Goal: Transaction & Acquisition: Purchase product/service

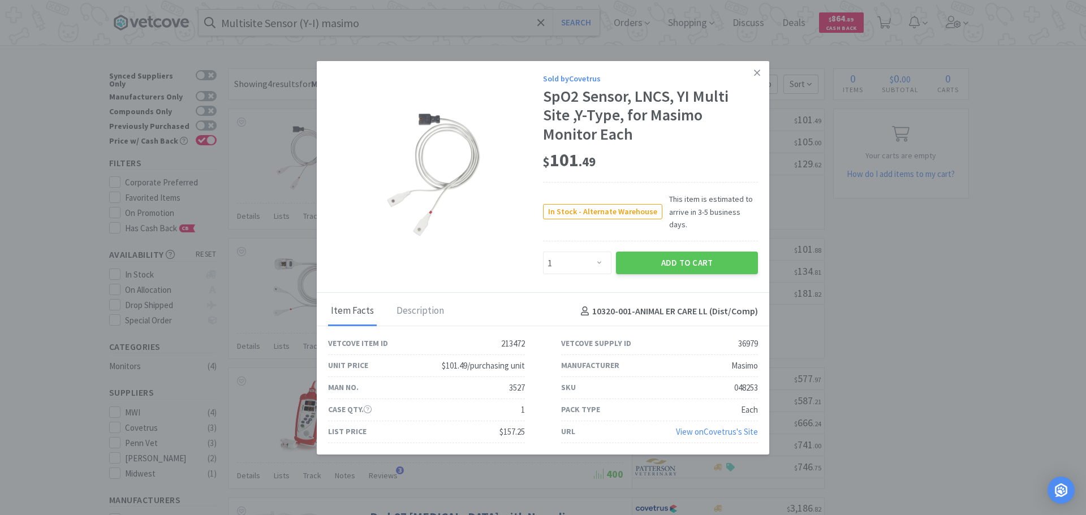
select select "1"
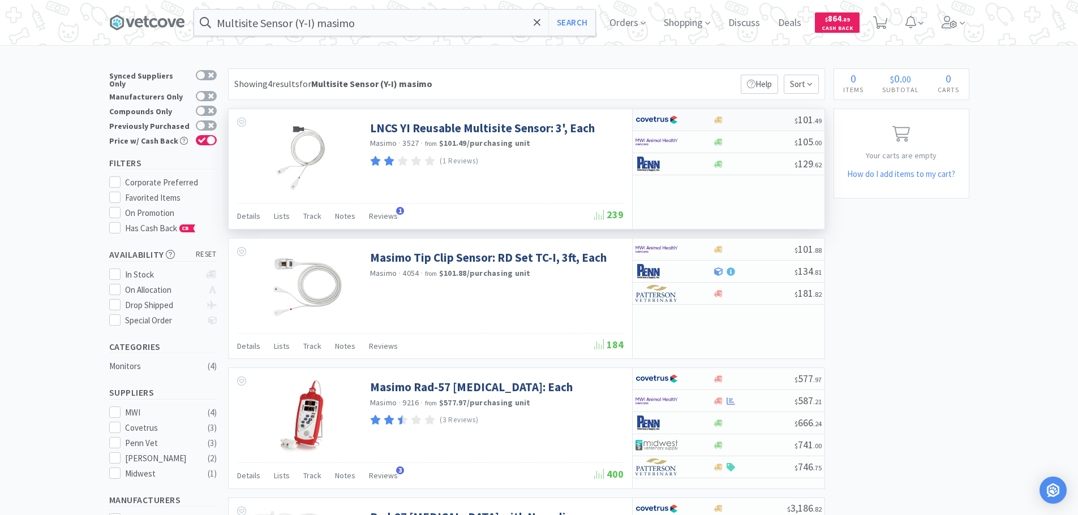
click at [748, 119] on div at bounding box center [753, 120] width 81 height 8
select select "1"
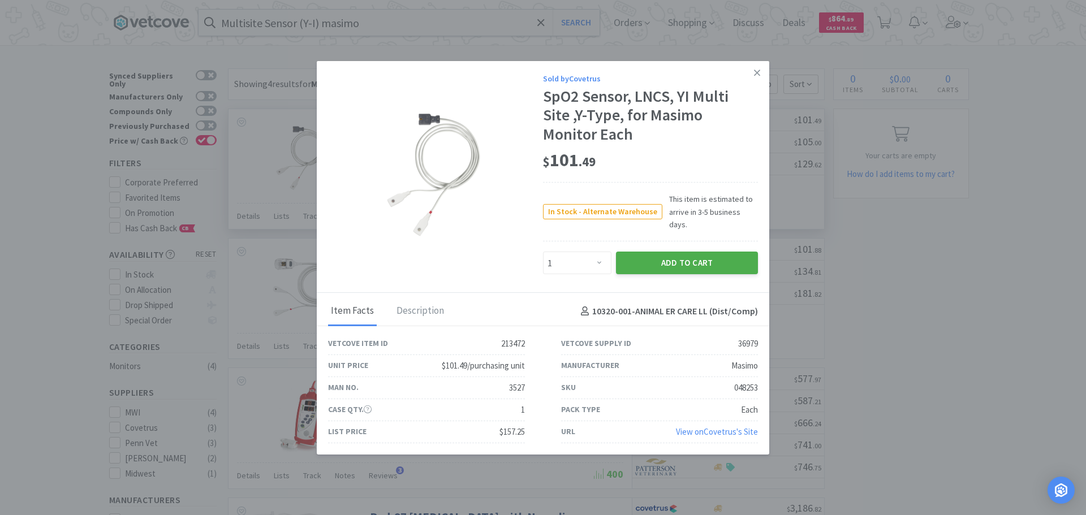
click at [689, 255] on button "Add to Cart" at bounding box center [687, 263] width 142 height 23
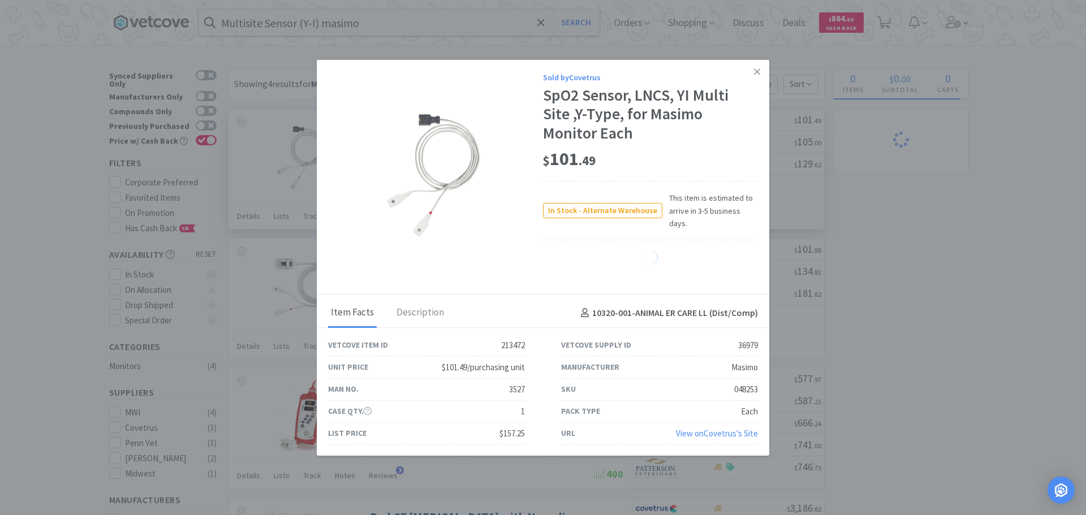
select select "1"
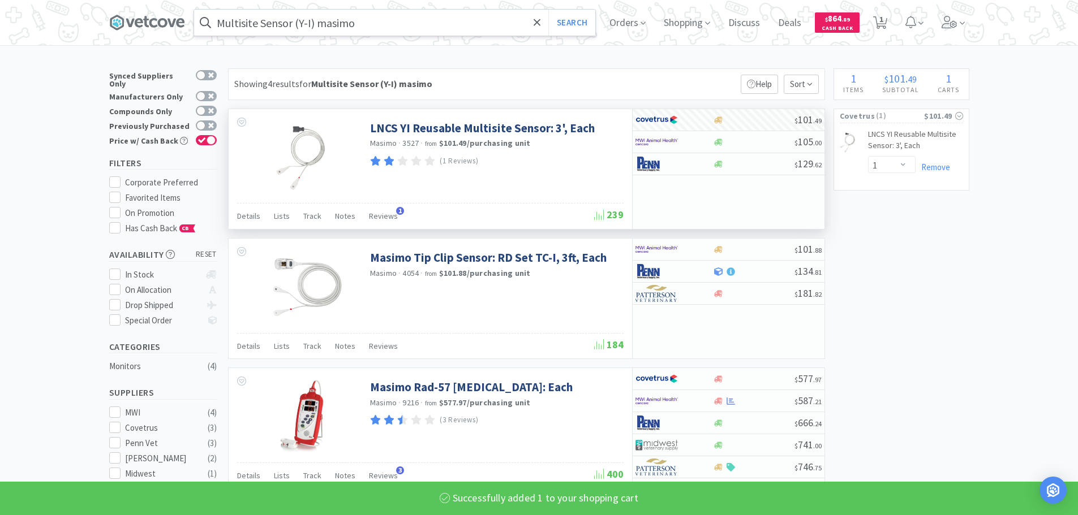
click at [389, 20] on input "Multisite Sensor (Y-I) masimo" at bounding box center [394, 23] width 401 height 26
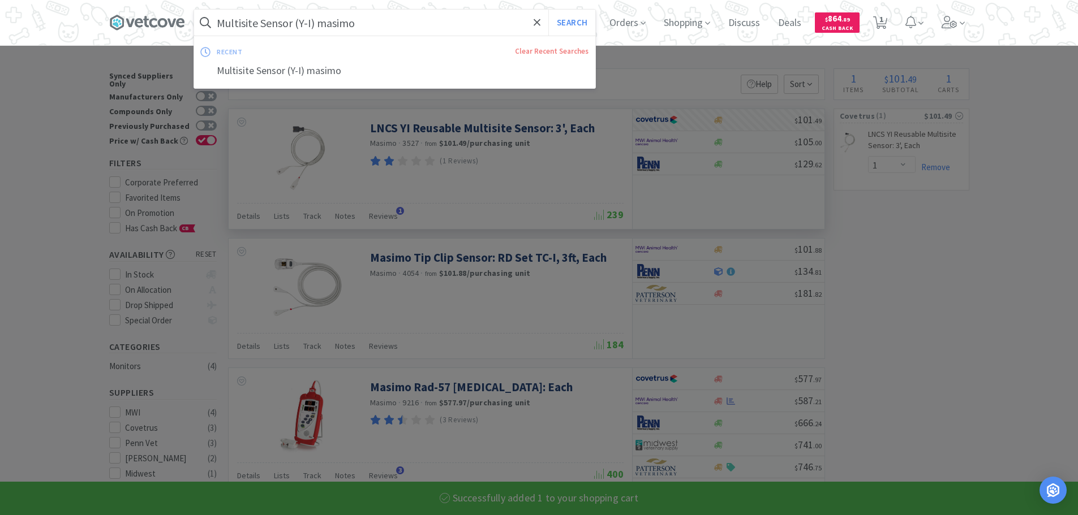
paste input "072216"
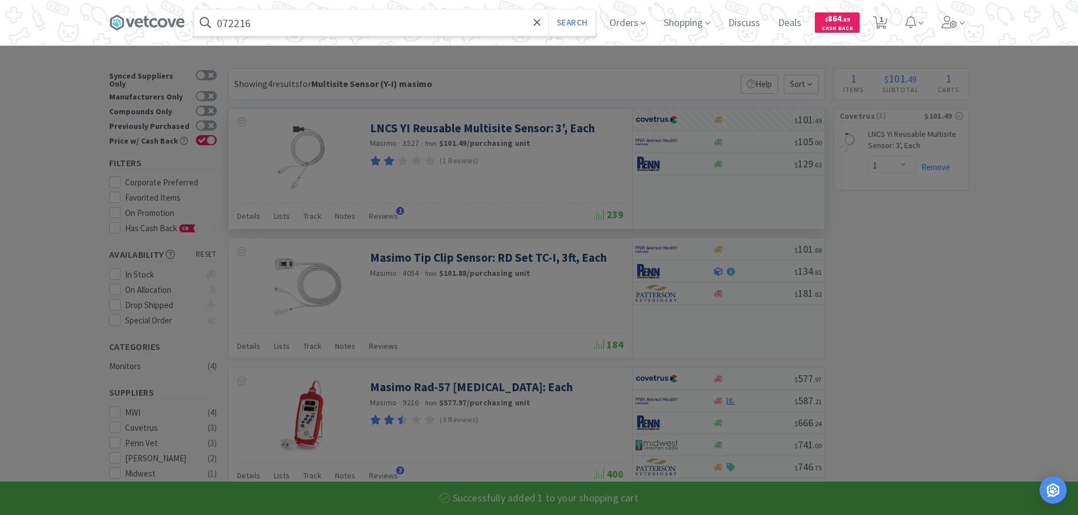
type input "072216"
click at [548, 10] on button "Search" at bounding box center [571, 23] width 47 height 26
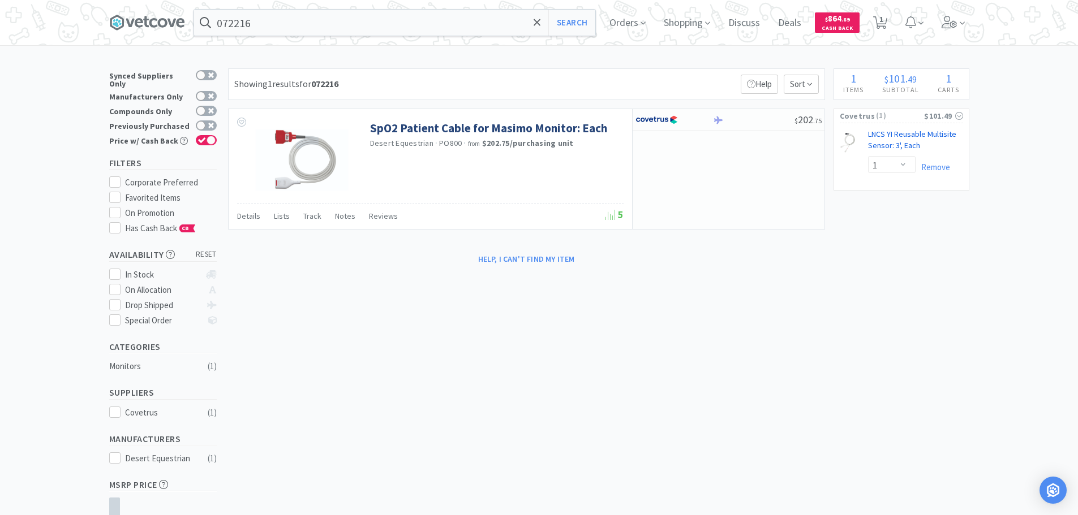
click at [896, 139] on link "LNCS YI Reusable Multisite Sensor: 3', Each CB" at bounding box center [915, 142] width 95 height 27
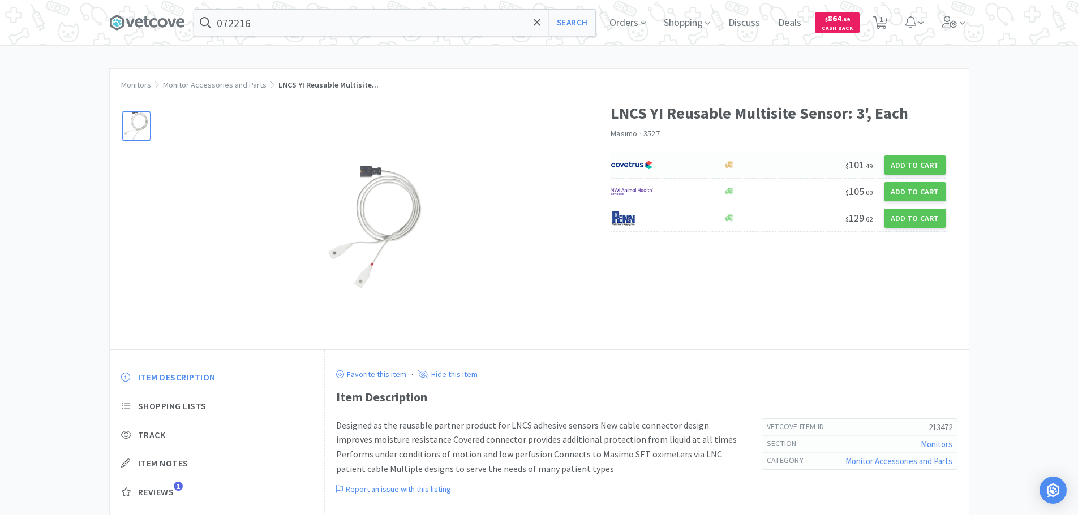
click at [801, 162] on div at bounding box center [768, 165] width 93 height 8
select select "1"
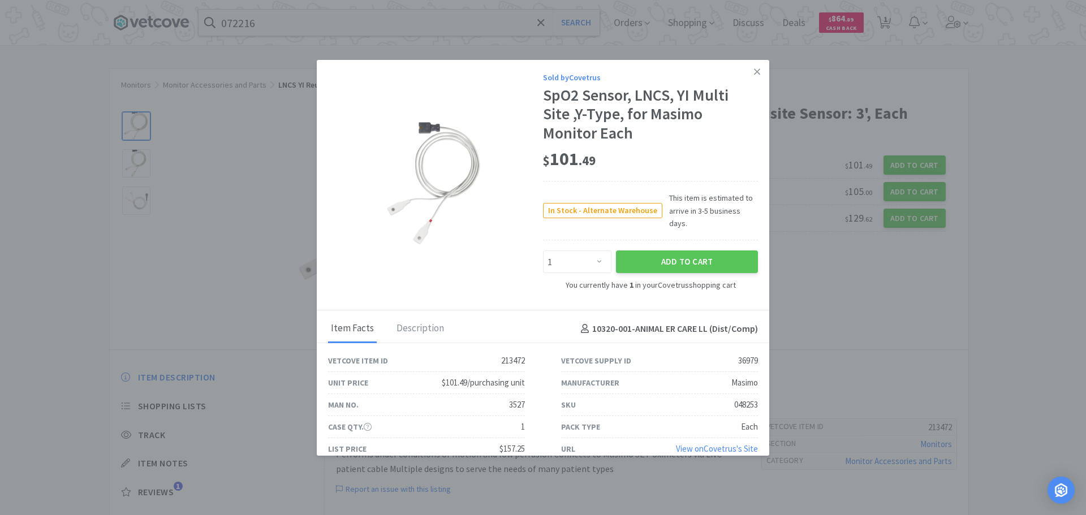
click at [734, 398] on div "048253" at bounding box center [746, 405] width 24 height 14
copy div "048253"
drag, startPoint x: 622, startPoint y: 157, endPoint x: 549, endPoint y: 161, distance: 73.1
click at [549, 161] on div "$ 101 . 49" at bounding box center [650, 160] width 215 height 24
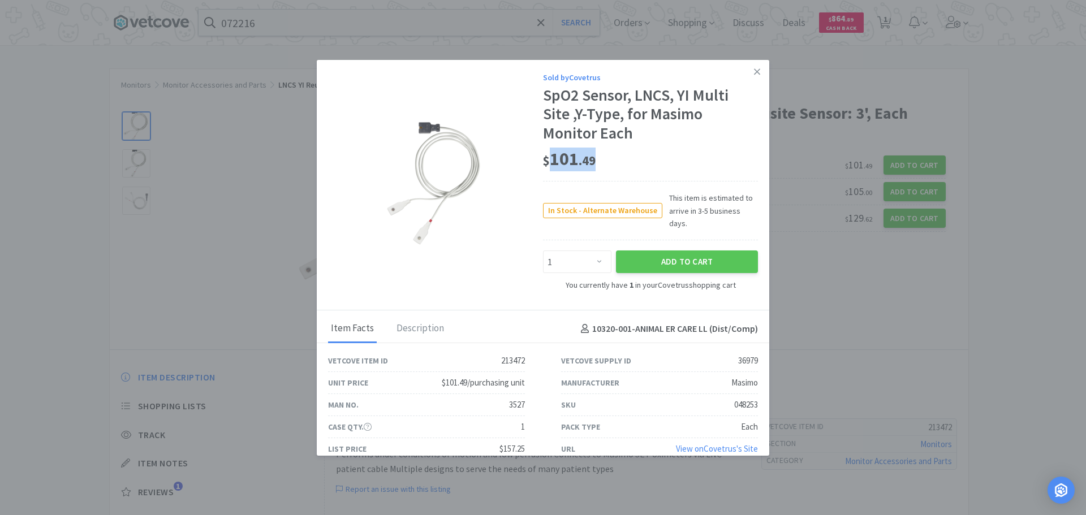
copy span "101 . 49"
click at [755, 69] on link at bounding box center [757, 72] width 20 height 24
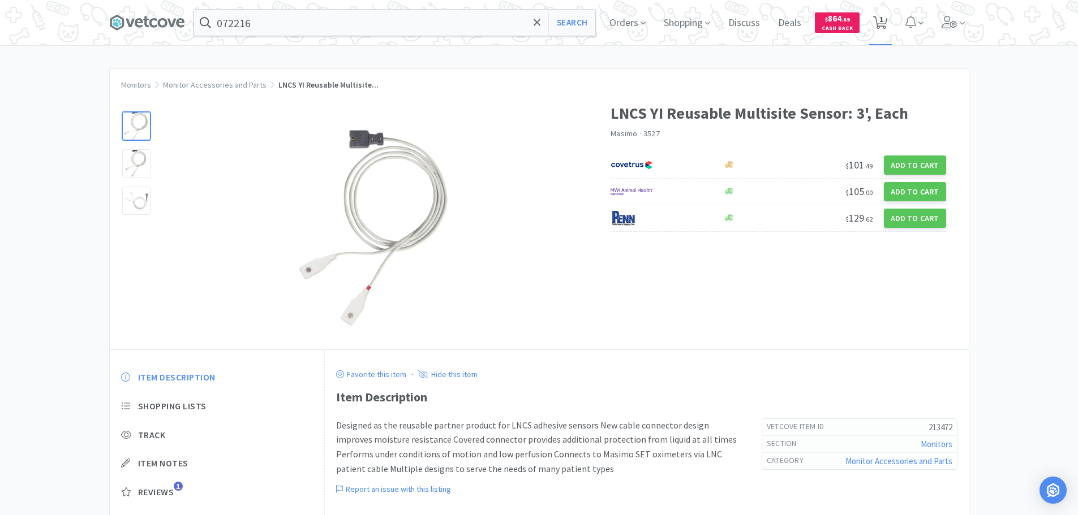
click at [887, 18] on icon at bounding box center [880, 22] width 14 height 12
select select "1"
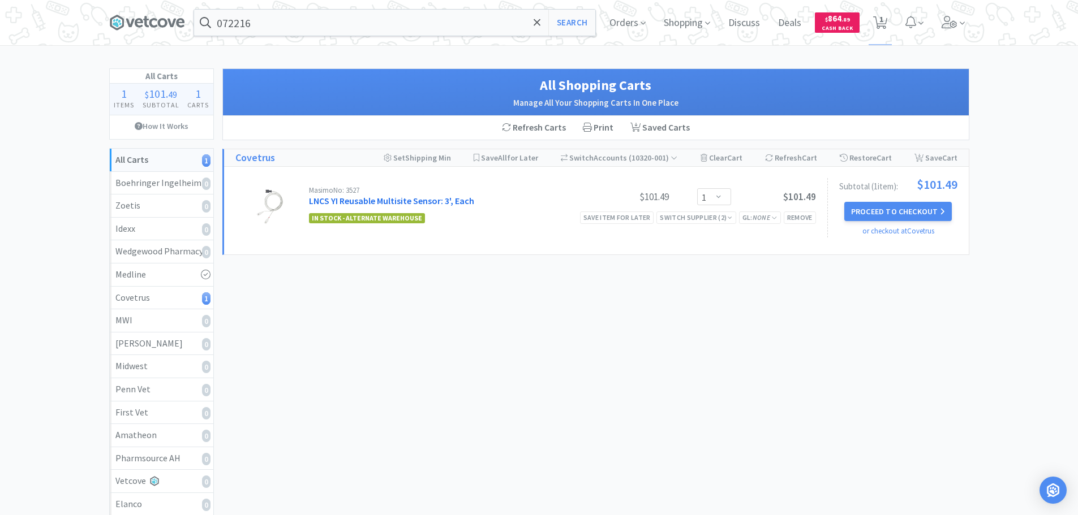
click at [408, 201] on link "LNCS YI Reusable Multisite Sensor: 3', Each" at bounding box center [391, 200] width 165 height 11
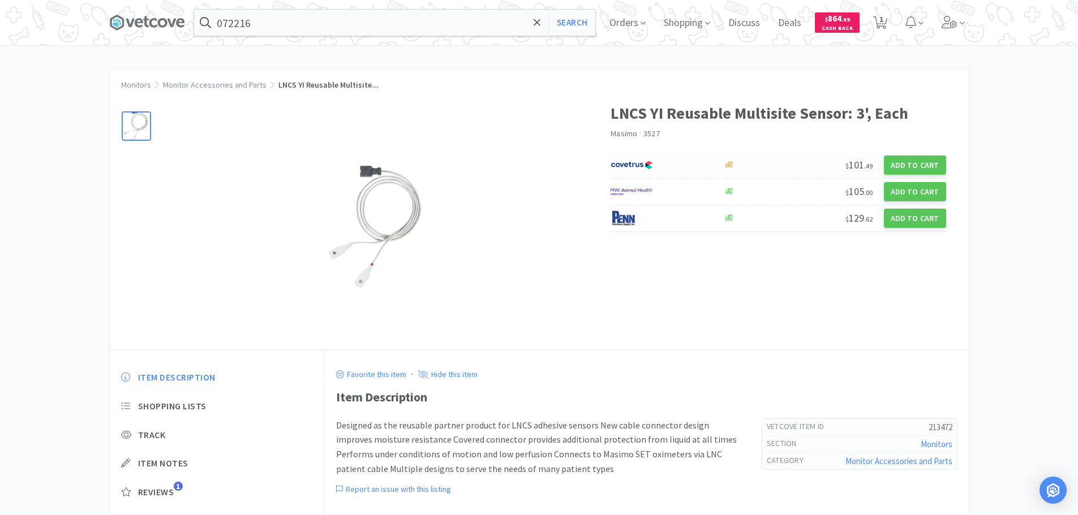
click at [798, 161] on div at bounding box center [768, 165] width 93 height 8
select select "1"
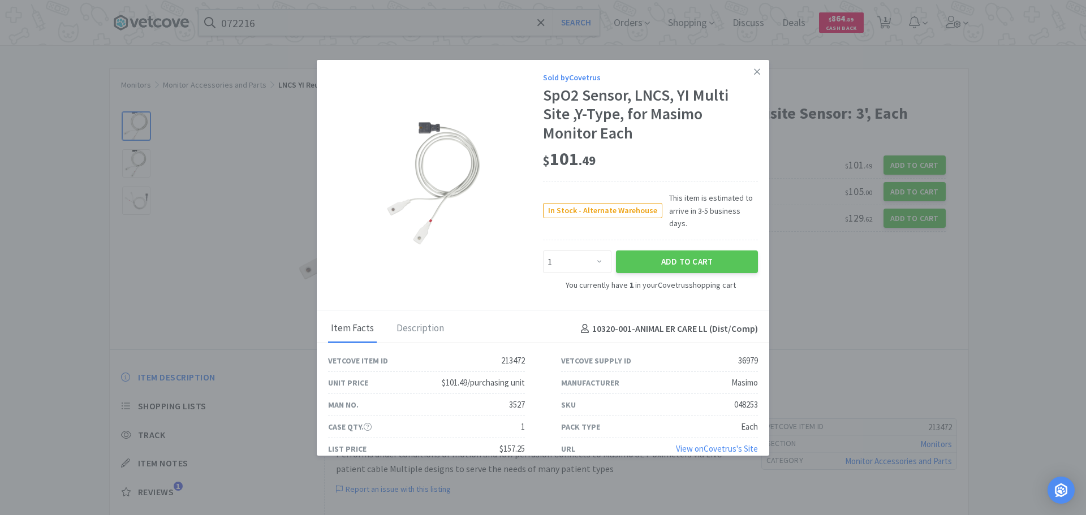
click at [735, 398] on div "048253" at bounding box center [746, 405] width 24 height 14
copy div "048253"
drag, startPoint x: 748, startPoint y: 73, endPoint x: 894, endPoint y: 16, distance: 156.0
click at [752, 71] on link at bounding box center [757, 72] width 20 height 24
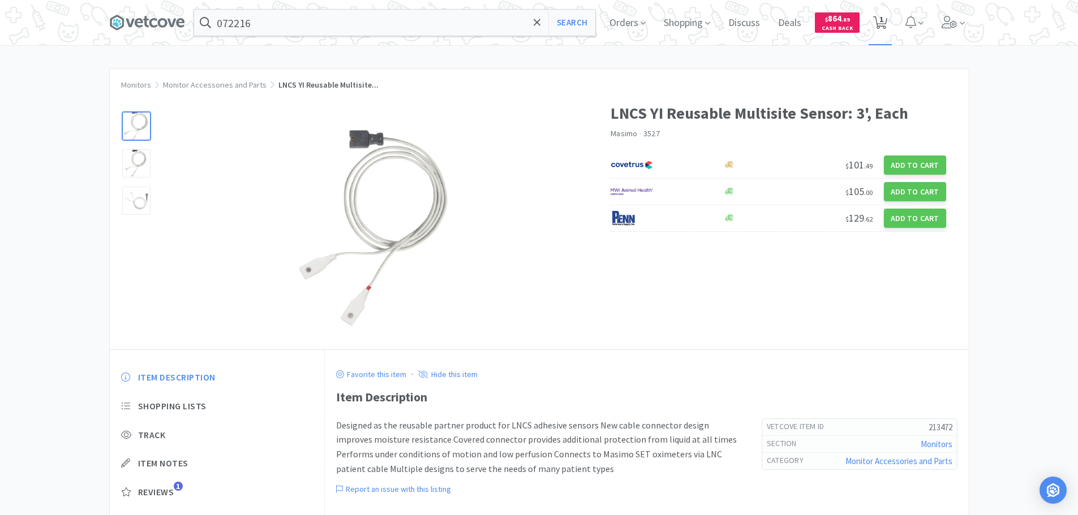
click at [883, 19] on span "1" at bounding box center [881, 19] width 4 height 45
select select "1"
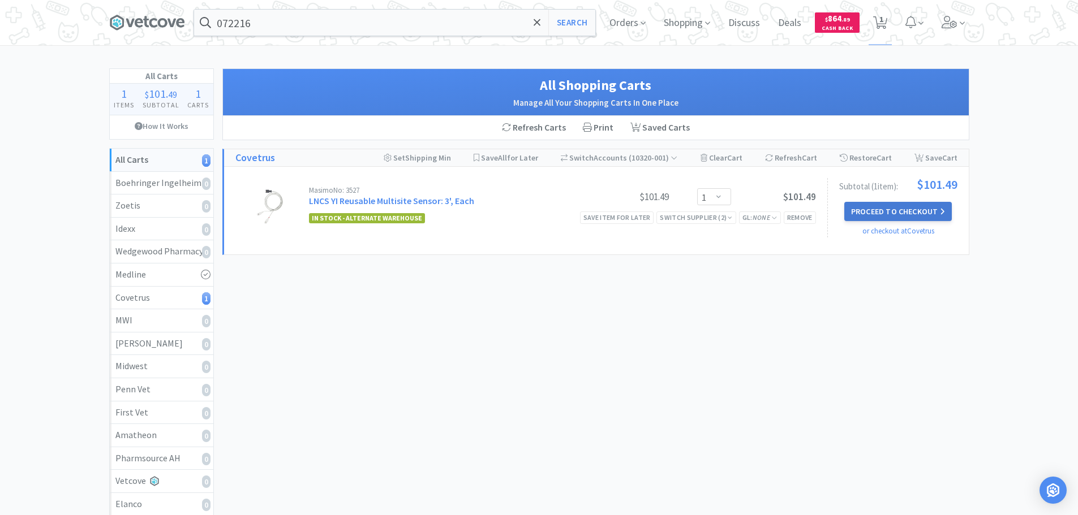
click at [913, 212] on button "Proceed to Checkout" at bounding box center [897, 211] width 107 height 19
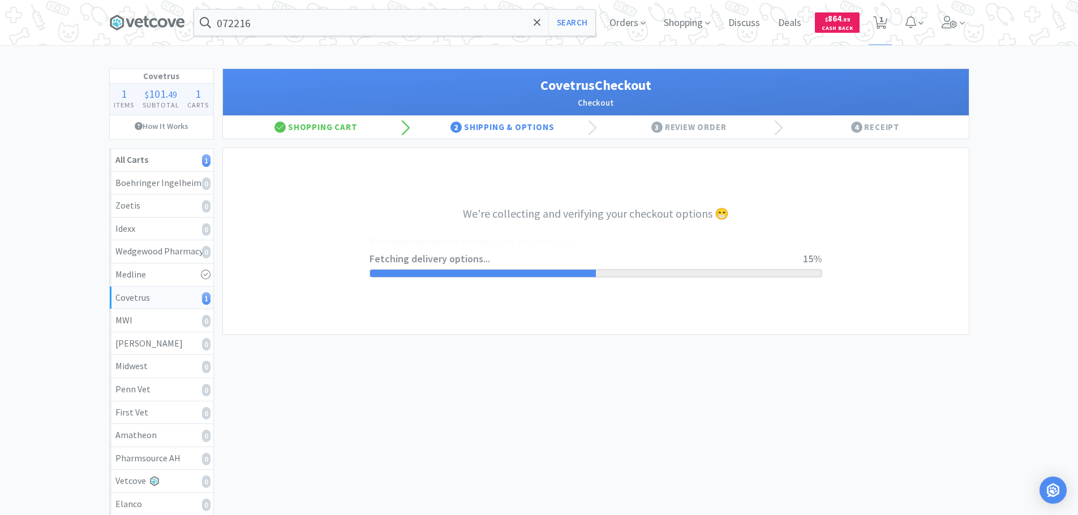
select select "ACCOUNT"
select select "cvt-standard-net"
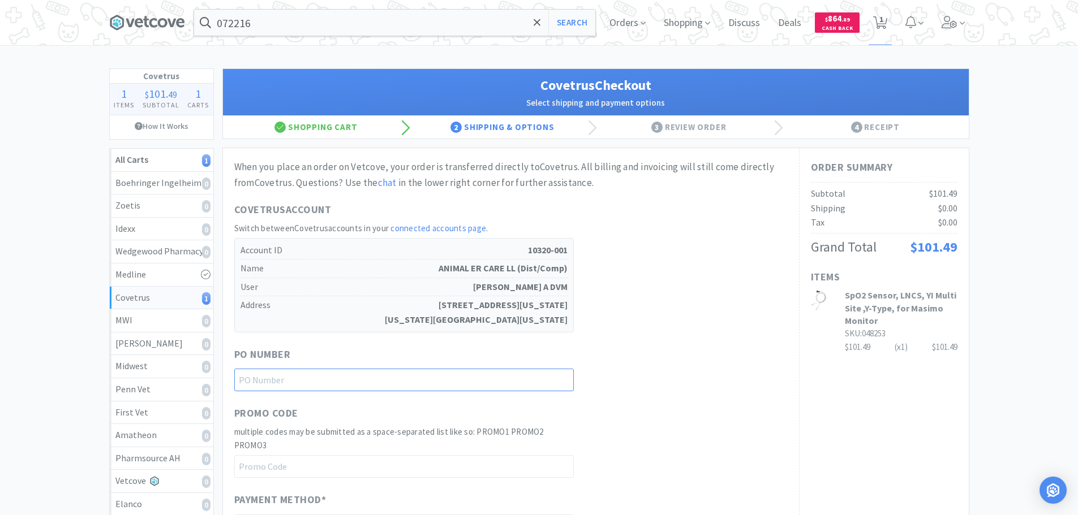
click at [416, 378] on input "text" at bounding box center [403, 380] width 339 height 23
paste input "1145255"
type input "1145255"
click at [725, 359] on div "PO Number 1145255" at bounding box center [510, 369] width 553 height 45
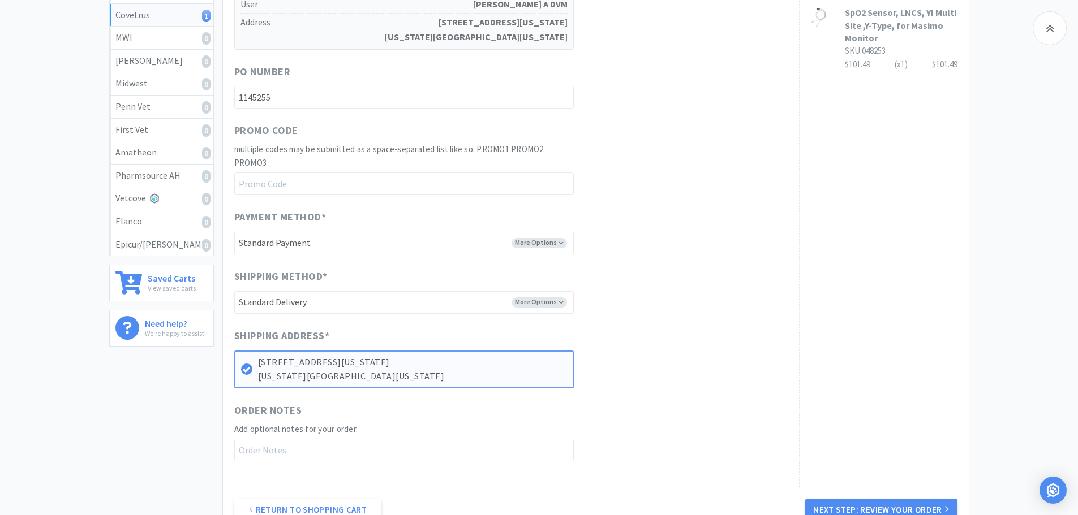
click at [886, 513] on button "Next Step: Review Your Order" at bounding box center [881, 510] width 152 height 23
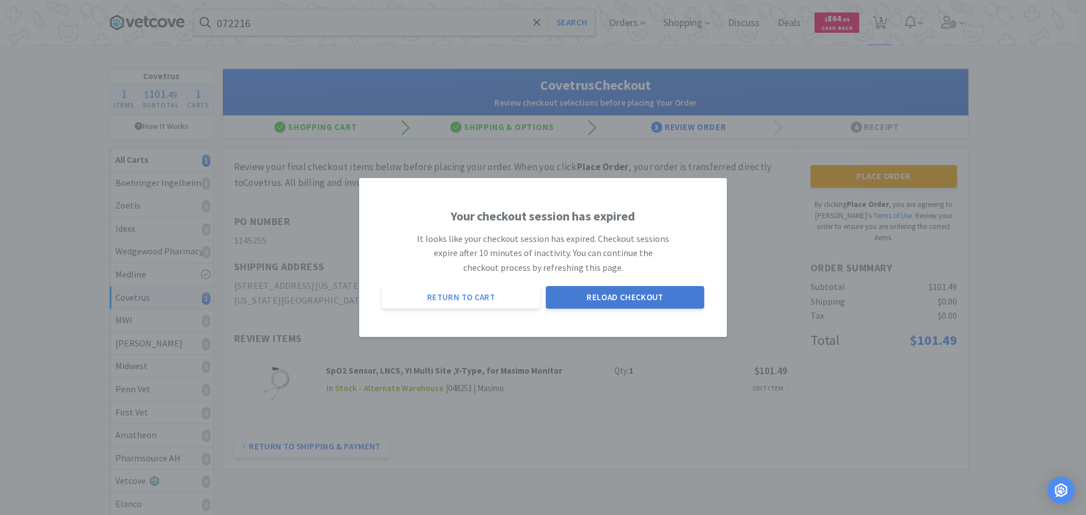
click at [648, 294] on button "Reload Checkout" at bounding box center [625, 297] width 158 height 23
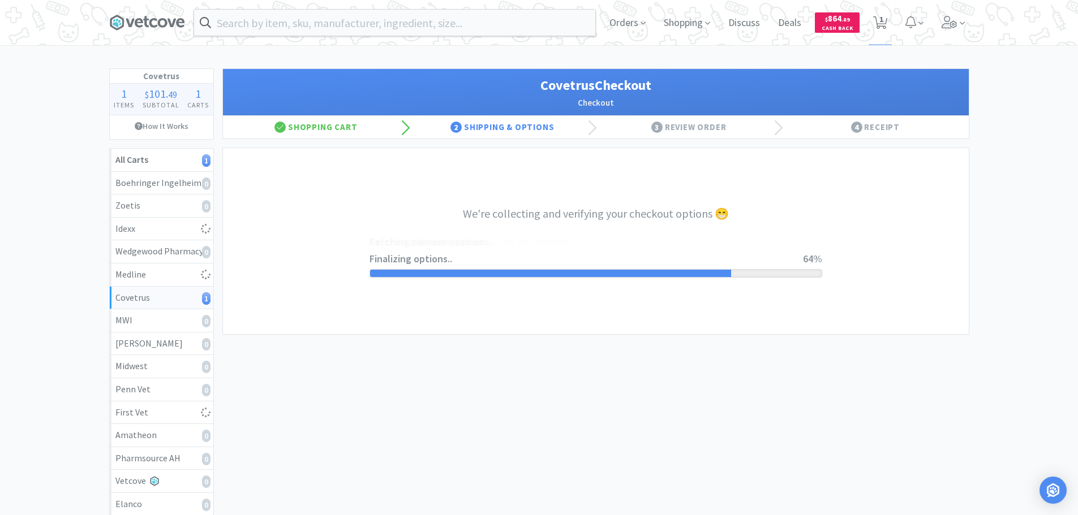
select select "ACCOUNT"
select select "cvt-standard-net"
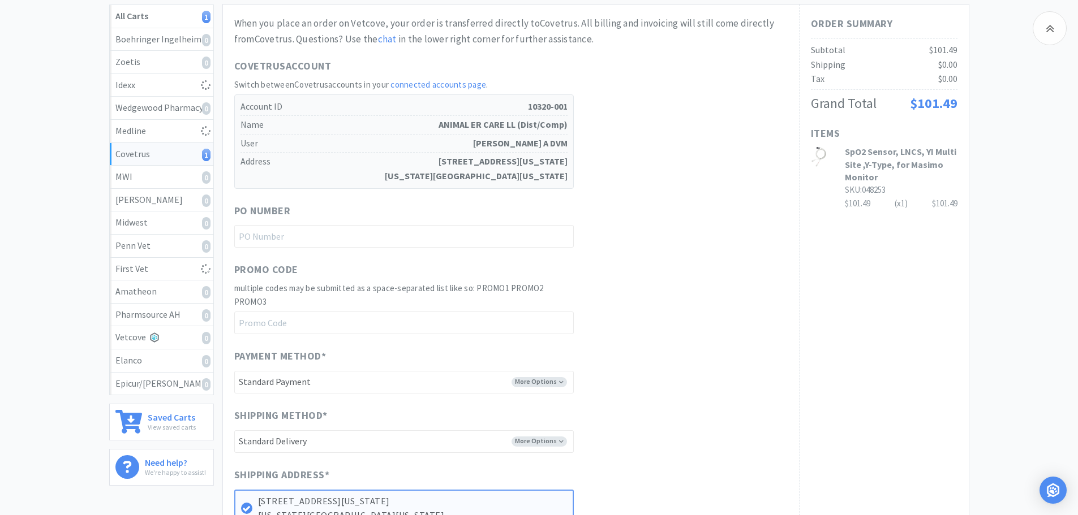
scroll to position [170, 0]
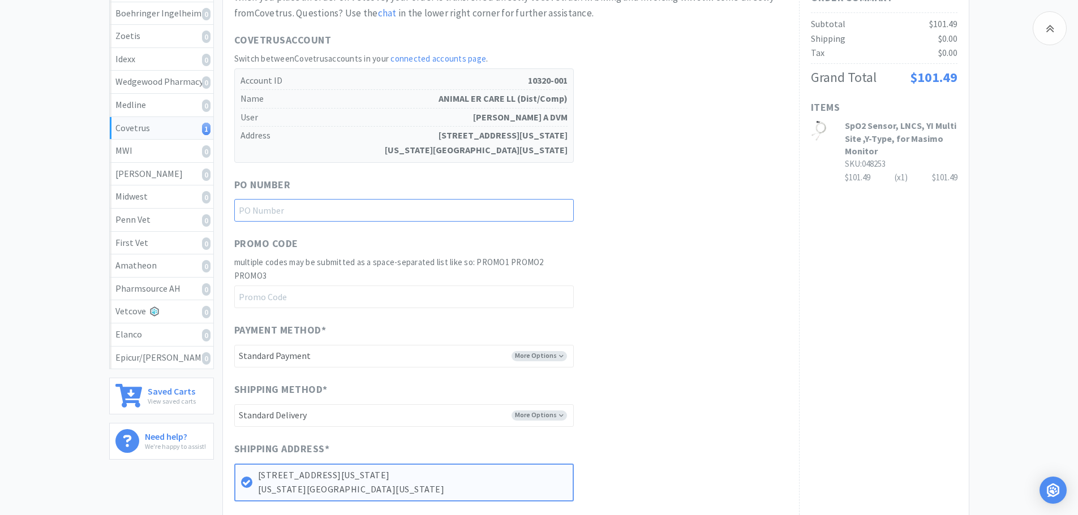
click at [448, 213] on input "text" at bounding box center [403, 210] width 339 height 23
paste input "1145255"
type input "1145255"
click at [711, 203] on div "PO Number 1145255" at bounding box center [510, 199] width 553 height 45
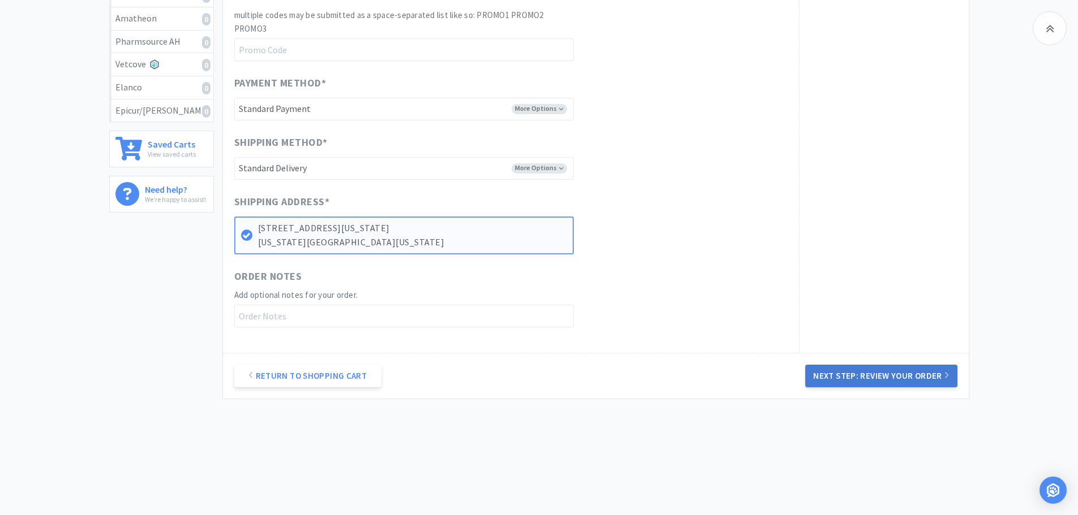
click at [876, 377] on button "Next Step: Review Your Order" at bounding box center [881, 376] width 152 height 23
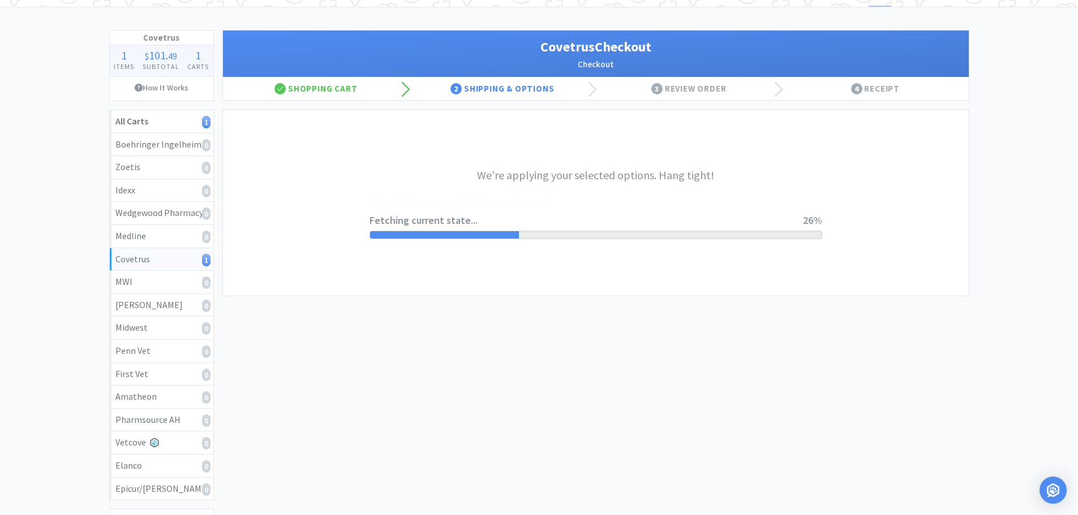
scroll to position [0, 0]
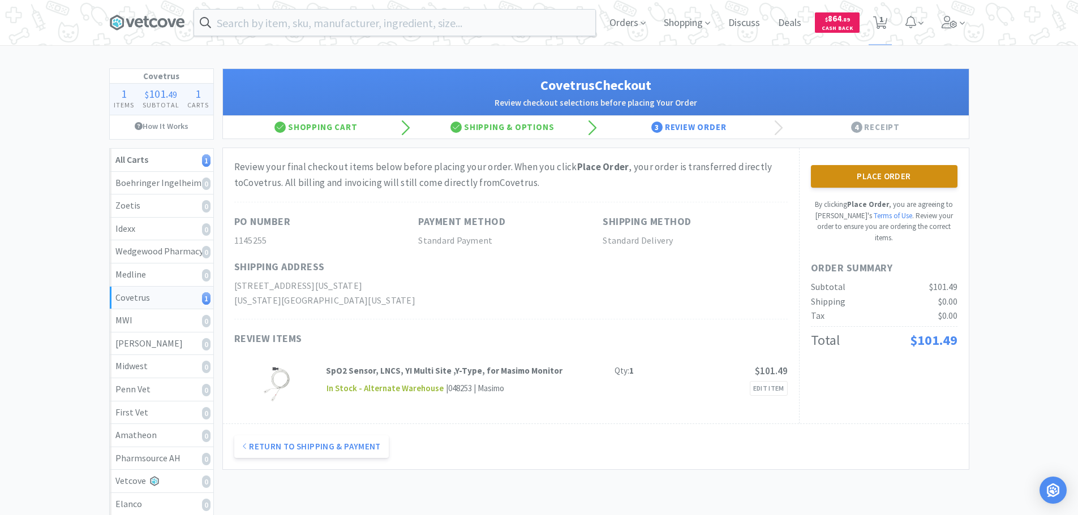
click at [892, 172] on button "Place Order" at bounding box center [884, 176] width 147 height 23
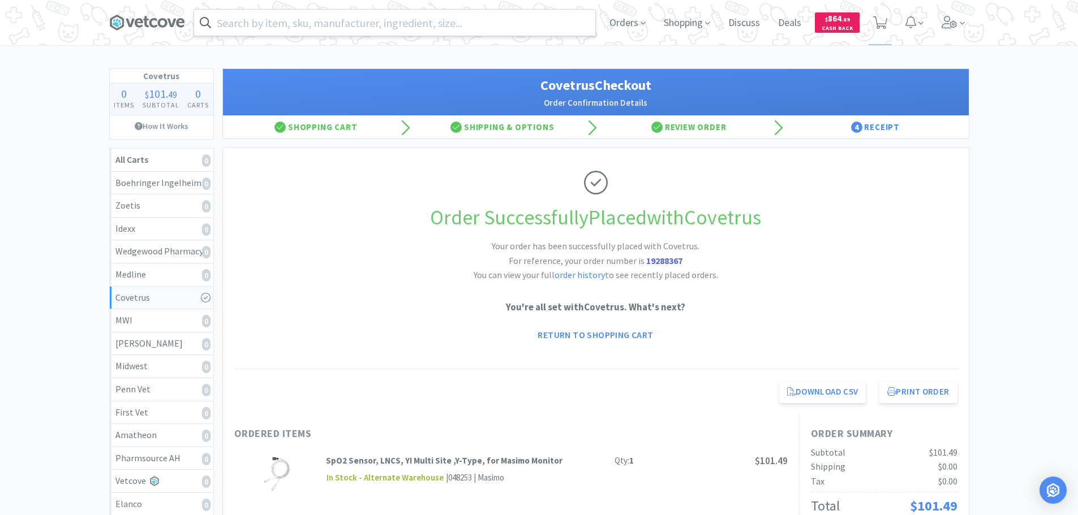
click at [373, 20] on input "text" at bounding box center [394, 23] width 401 height 26
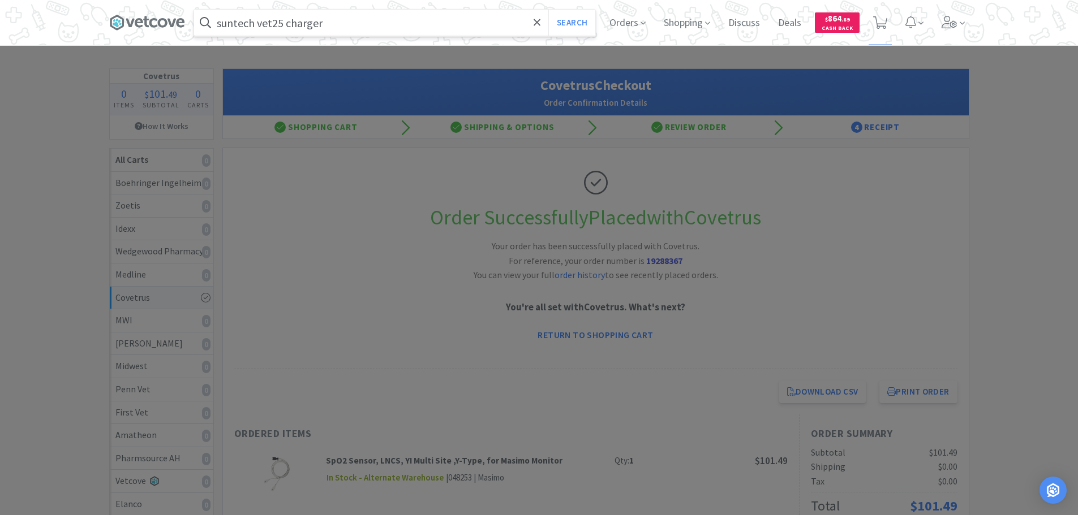
click at [548, 10] on button "Search" at bounding box center [571, 23] width 47 height 26
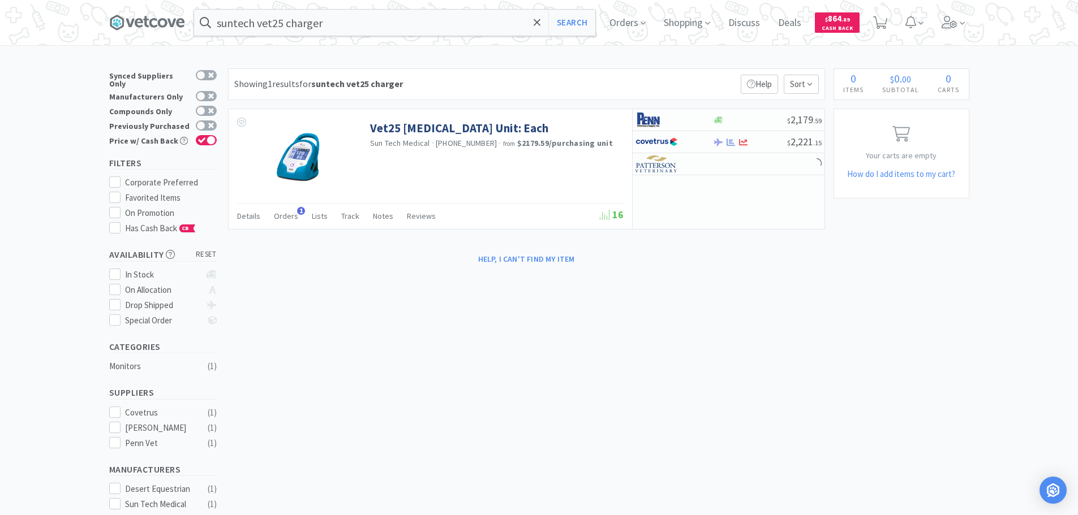
click at [587, 92] on div "Showing 1 results for suntech vet25 charger Filters Help Sort" at bounding box center [526, 84] width 597 height 32
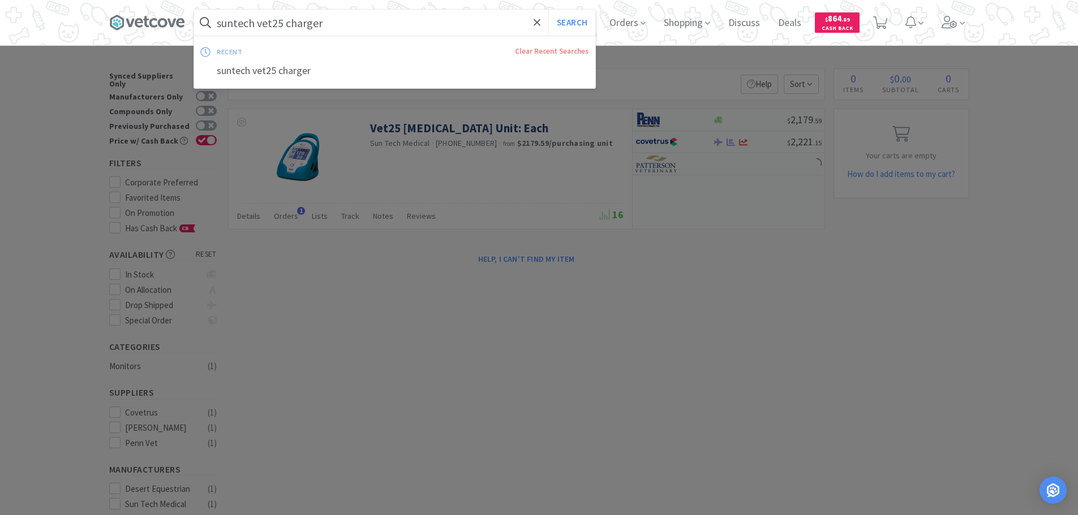
click at [389, 32] on input "suntech vet25 charger" at bounding box center [394, 23] width 401 height 26
paste input "19-0020-00"
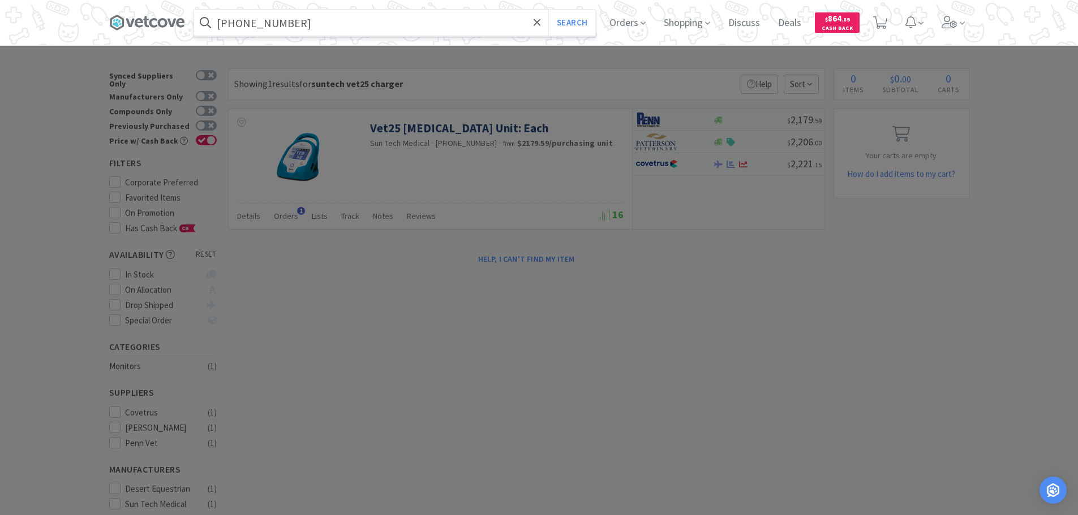
type input "19-0020-00"
click at [548, 10] on button "Search" at bounding box center [571, 23] width 47 height 26
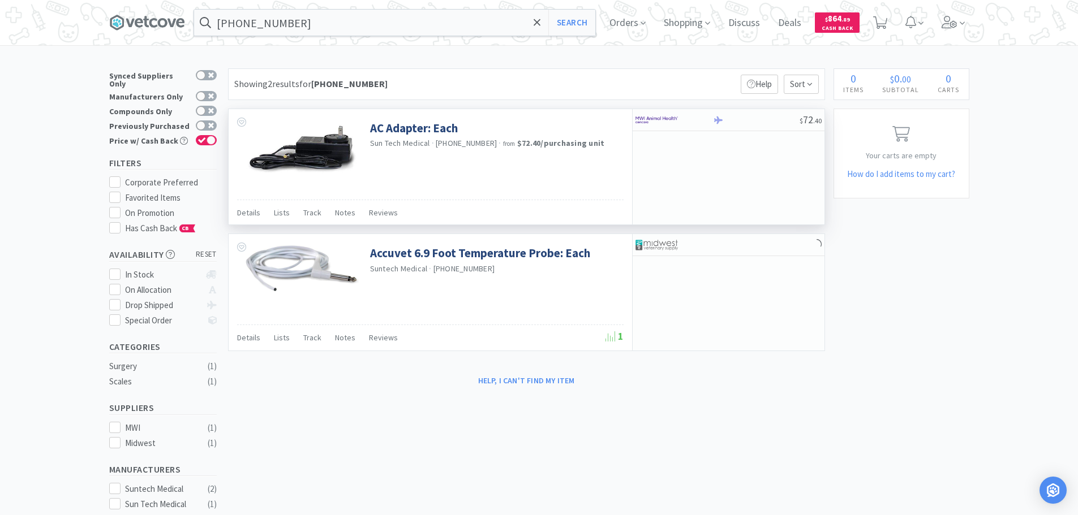
drag, startPoint x: 756, startPoint y: 121, endPoint x: 730, endPoint y: 148, distance: 37.6
click at [717, 153] on div "$ 72 . 40" at bounding box center [728, 166] width 192 height 115
click at [754, 115] on div "$ 72 . 40" at bounding box center [729, 120] width 192 height 22
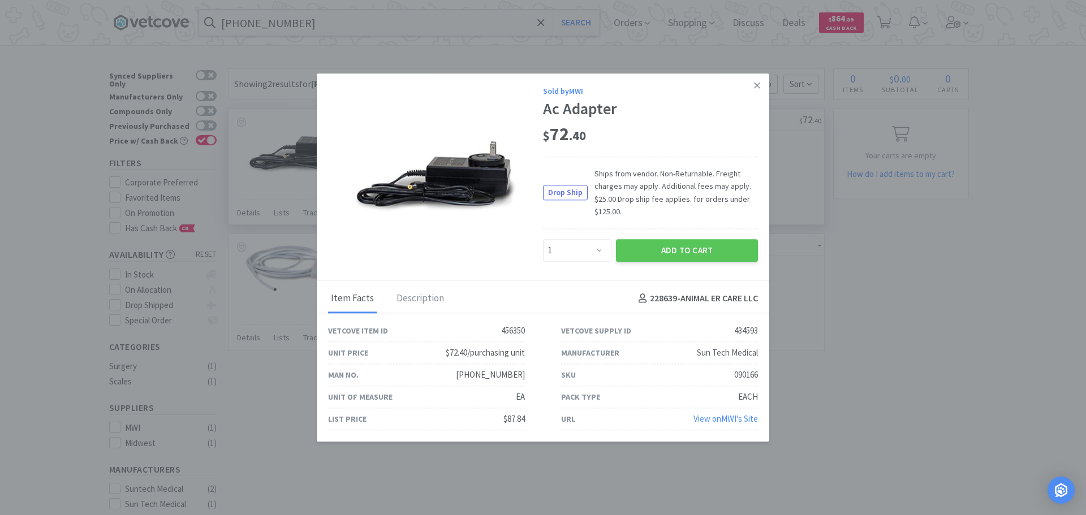
click at [751, 375] on div "090166" at bounding box center [746, 375] width 24 height 14
copy div "090166"
drag, startPoint x: 576, startPoint y: 253, endPoint x: 581, endPoint y: 244, distance: 9.9
click at [576, 253] on select "Enter Quantity 1 2 3 4 5 6 7 8 9 10 11 12 13 14 15 16 17 18 19 20 Enter Quantity" at bounding box center [577, 250] width 68 height 23
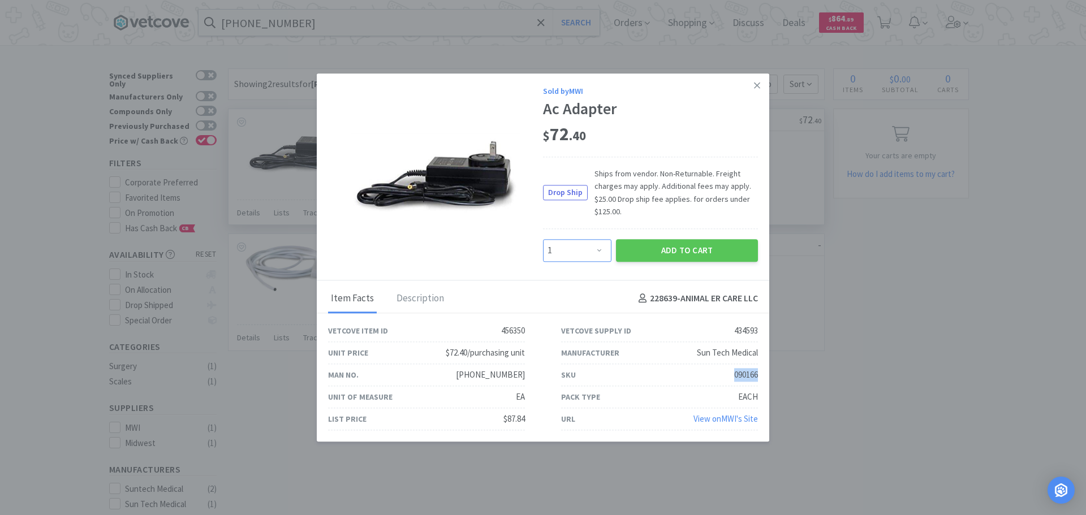
select select "2"
click at [543, 239] on select "Enter Quantity 1 2 3 4 5 6 7 8 9 10 11 12 13 14 15 16 17 18 19 20 Enter Quantity" at bounding box center [577, 250] width 68 height 23
click at [711, 252] on button "Add to Cart" at bounding box center [687, 250] width 142 height 23
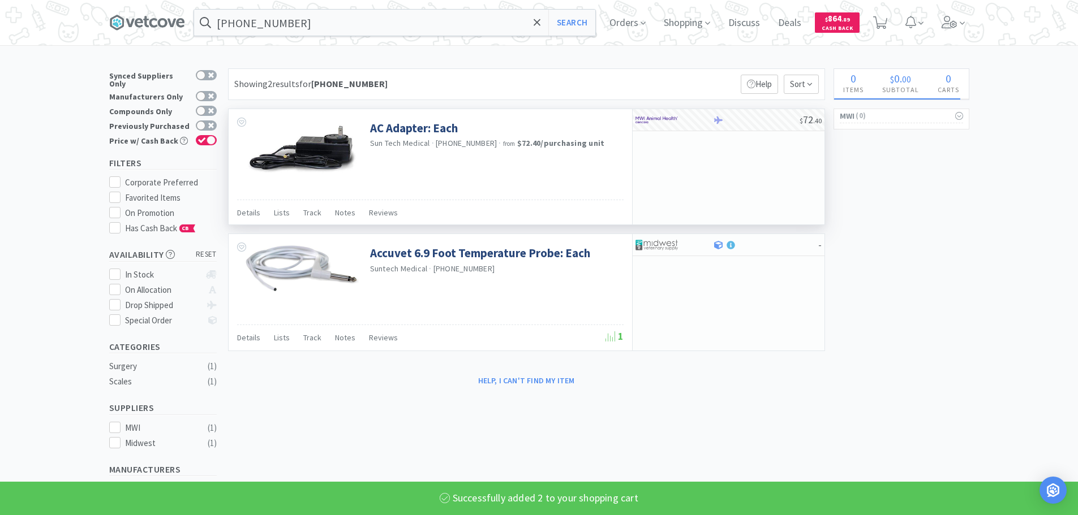
drag, startPoint x: 711, startPoint y: 252, endPoint x: 929, endPoint y: 293, distance: 221.7
click at [929, 293] on div "× Filter Results Synced Suppliers Only Manufacturers Only Compounds Only Previo…" at bounding box center [539, 364] width 860 height 592
select select "2"
click at [892, 25] on span "1" at bounding box center [879, 22] width 23 height 45
select select "2"
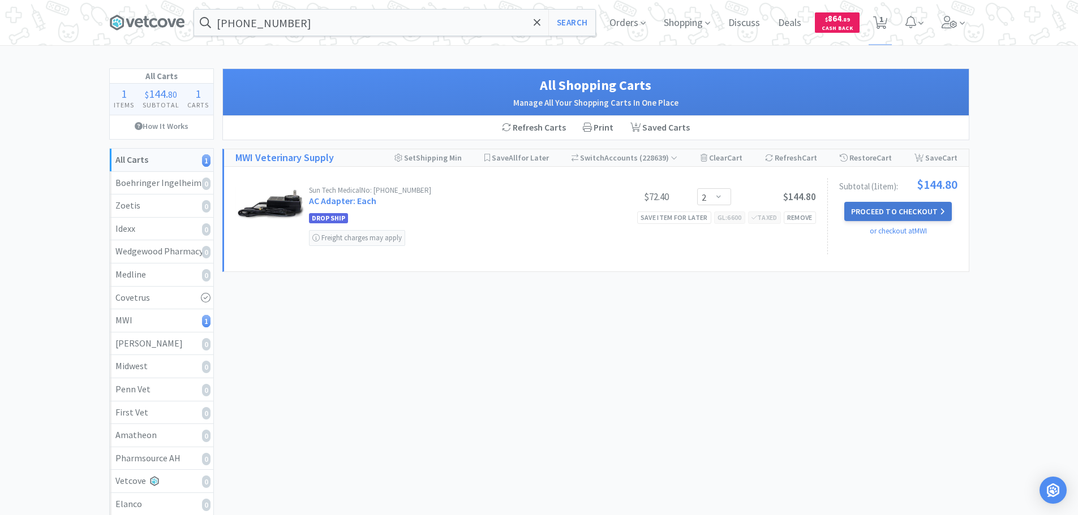
click at [903, 212] on button "Proceed to Checkout" at bounding box center [897, 211] width 107 height 19
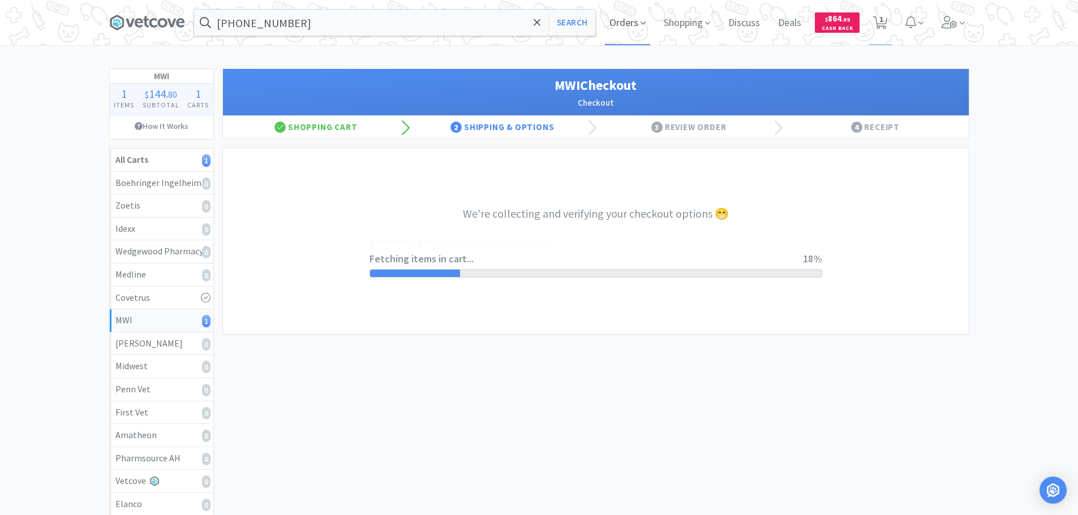
select select "STD_"
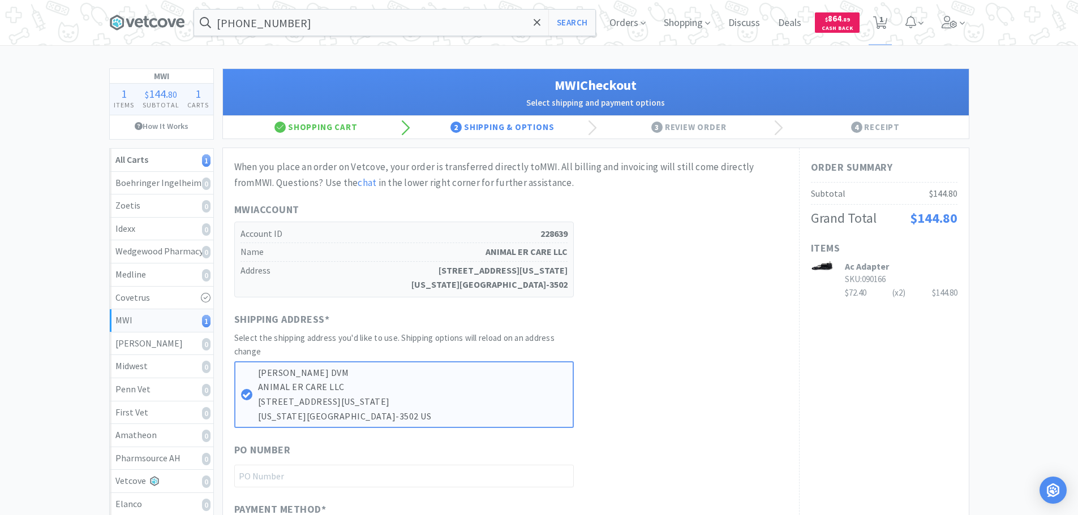
scroll to position [283, 0]
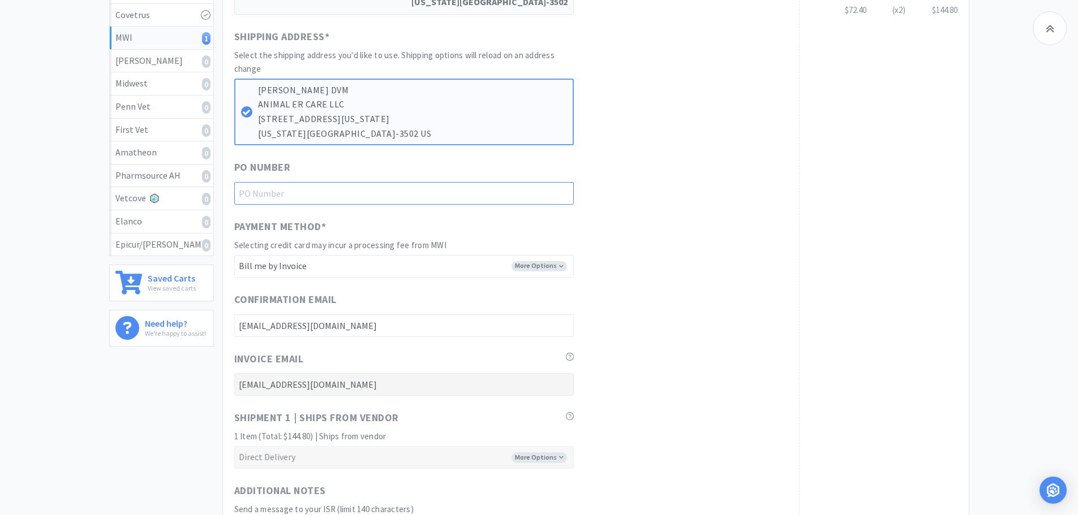
paste input "1145256"
type input "1145256"
click at [700, 228] on div "Payment Method * Selecting credit card may incur a processing fee from MWI More…" at bounding box center [510, 248] width 553 height 59
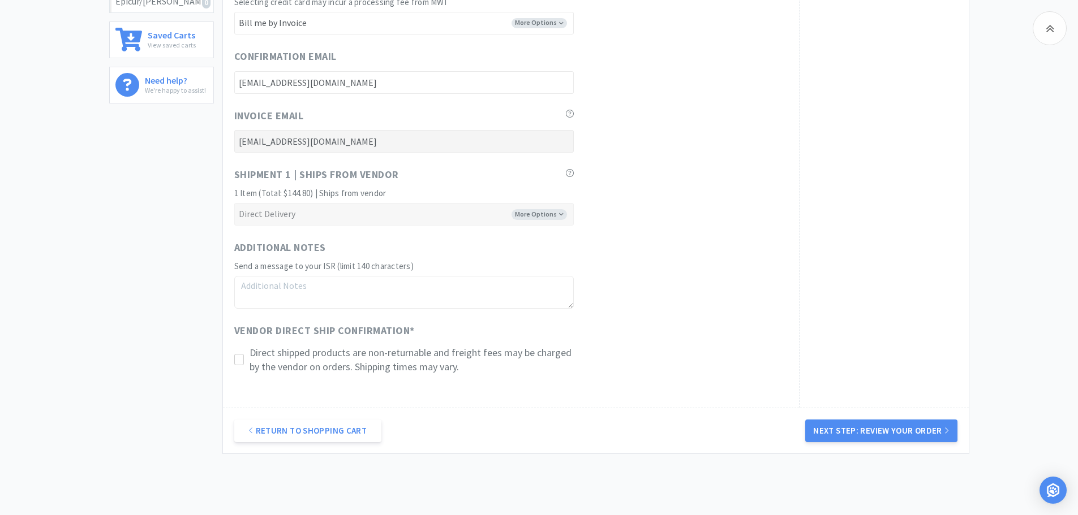
scroll to position [581, 0]
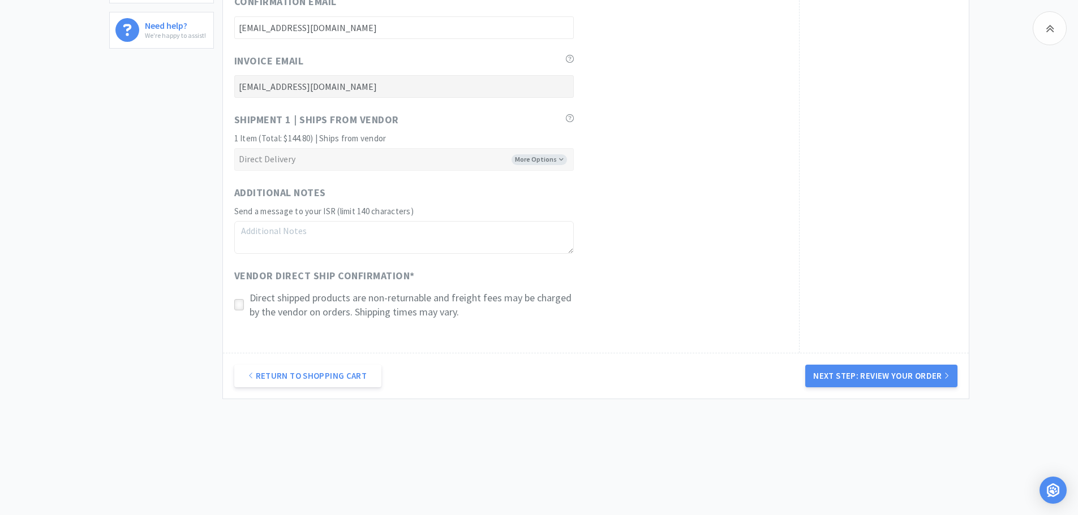
click at [240, 303] on icon at bounding box center [239, 305] width 8 height 8
click at [907, 378] on button "Next Step: Review Your Order" at bounding box center [881, 376] width 152 height 23
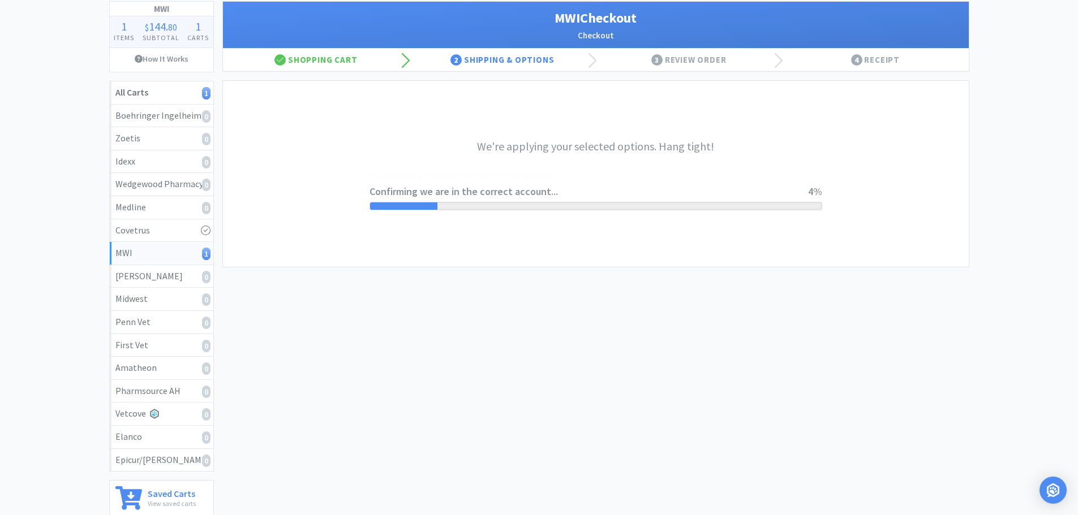
scroll to position [0, 0]
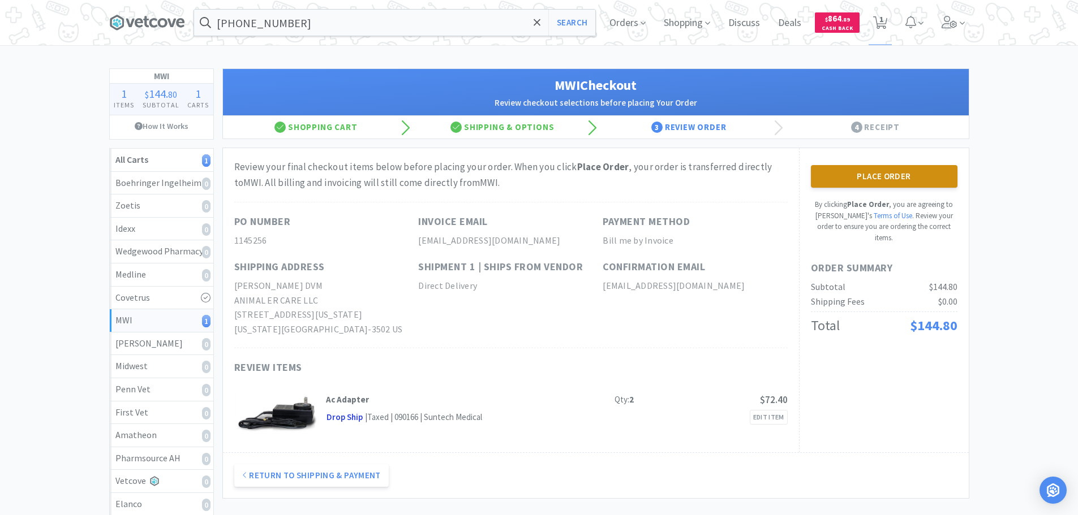
click at [851, 168] on button "Place Order" at bounding box center [884, 176] width 147 height 23
